Goal: Check status: Check status

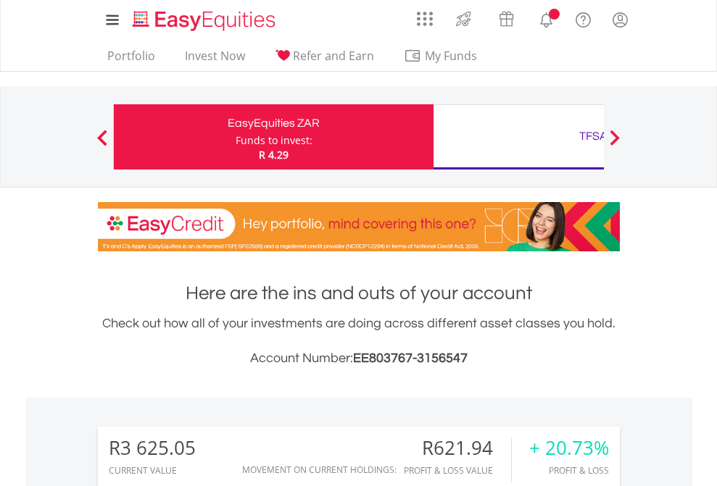
scroll to position [139, 228]
click at [236, 137] on div "Funds to invest:" at bounding box center [274, 140] width 77 height 14
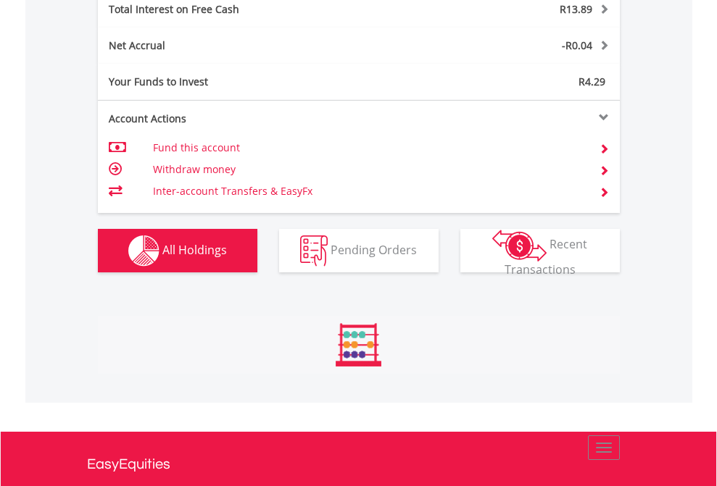
scroll to position [139, 228]
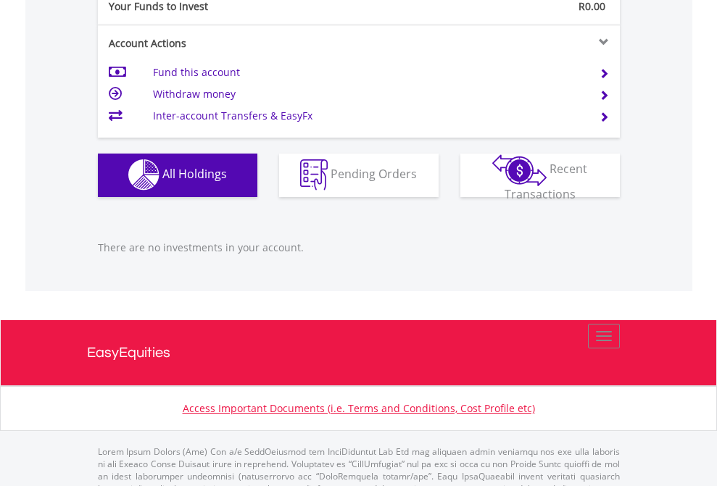
scroll to position [1435, 0]
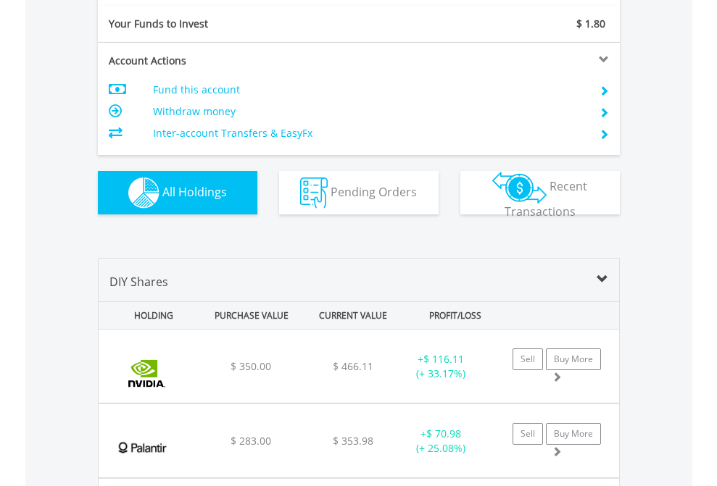
scroll to position [1612, 0]
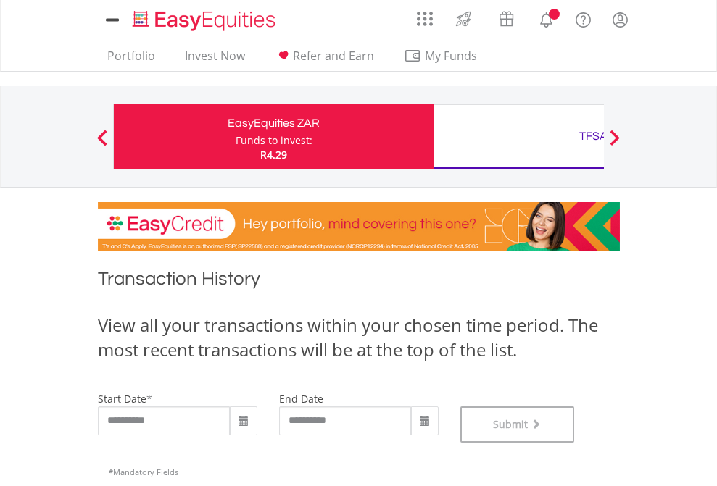
scroll to position [588, 0]
click at [518, 137] on div "TFSA" at bounding box center [593, 136] width 302 height 20
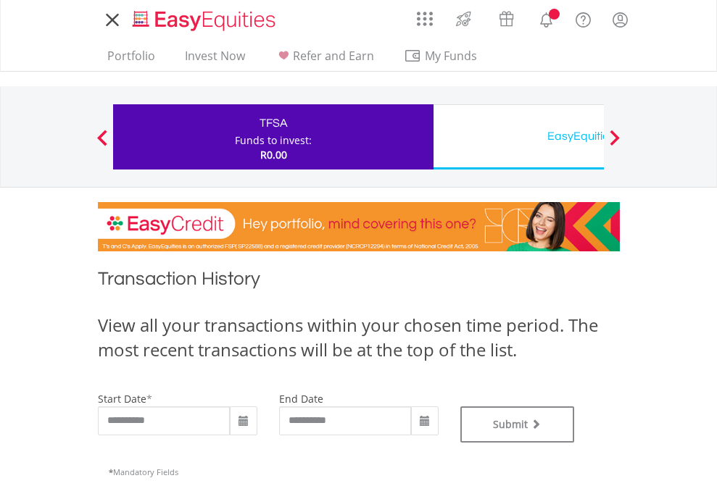
type input "**********"
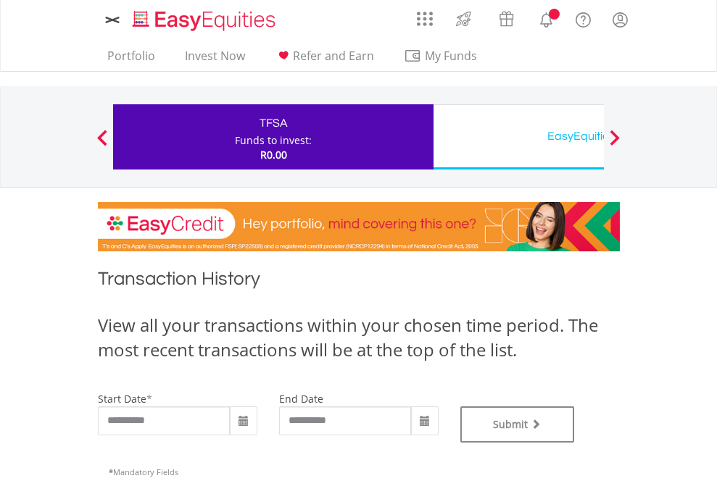
click at [518, 137] on div "EasyEquities USD" at bounding box center [593, 136] width 302 height 20
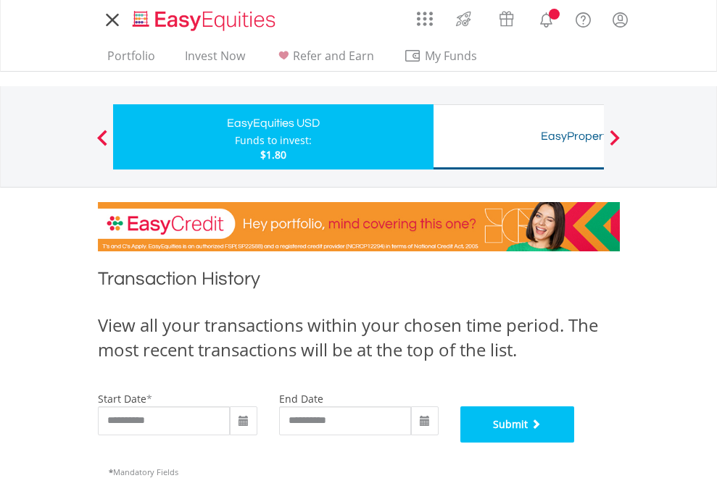
click at [575, 443] on button "Submit" at bounding box center [517, 425] width 114 height 36
